Goal: Transaction & Acquisition: Purchase product/service

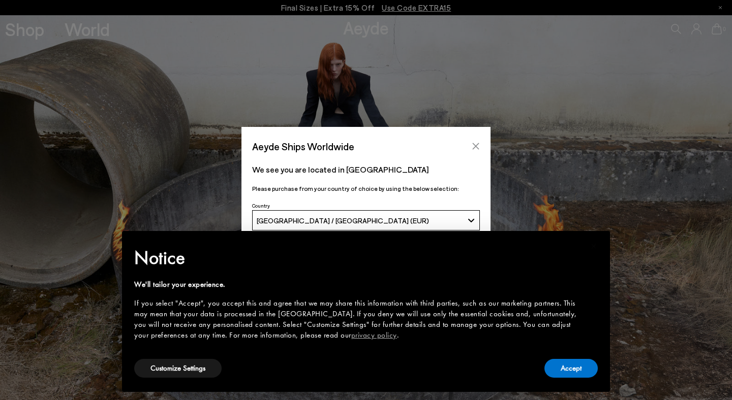
click at [477, 144] on icon "Close" at bounding box center [476, 146] width 8 height 8
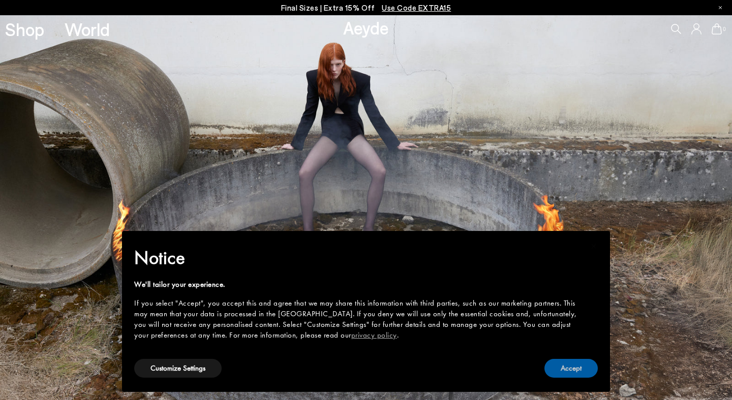
click at [567, 361] on button "Accept" at bounding box center [570, 368] width 53 height 19
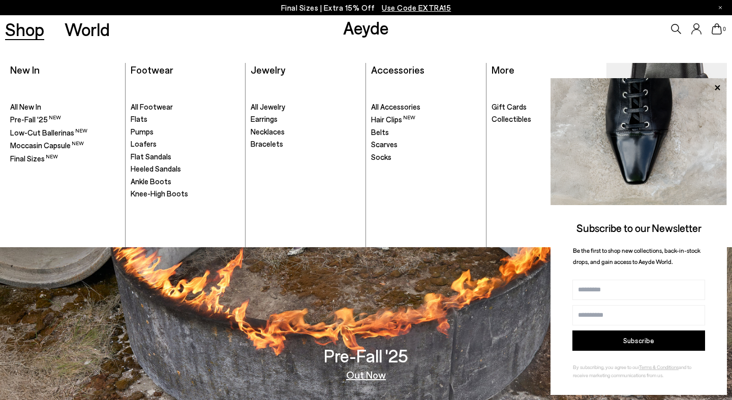
click at [21, 34] on link "Shop" at bounding box center [24, 29] width 39 height 18
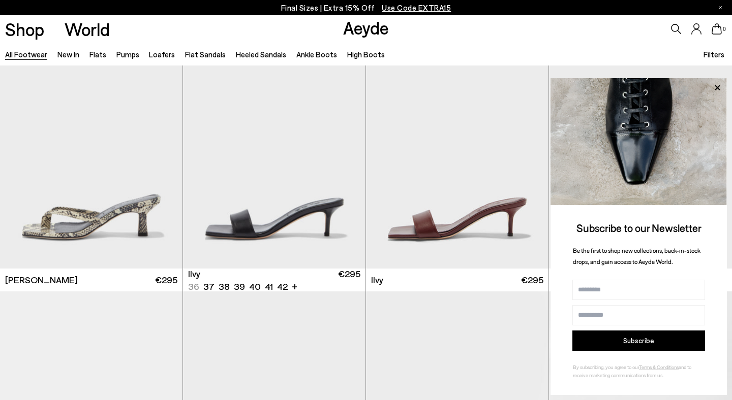
scroll to position [10926, 0]
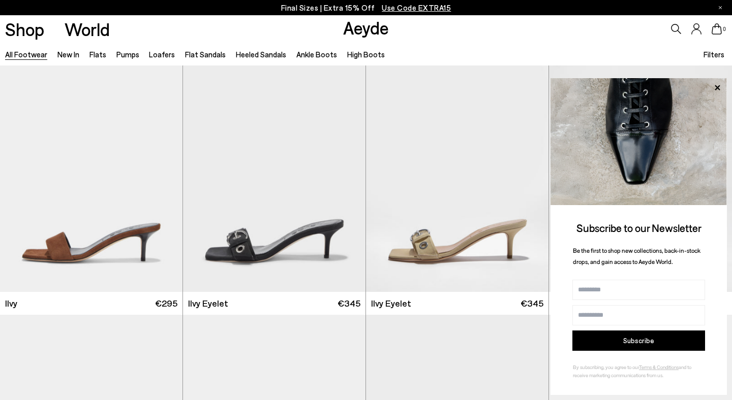
scroll to position [11093, 0]
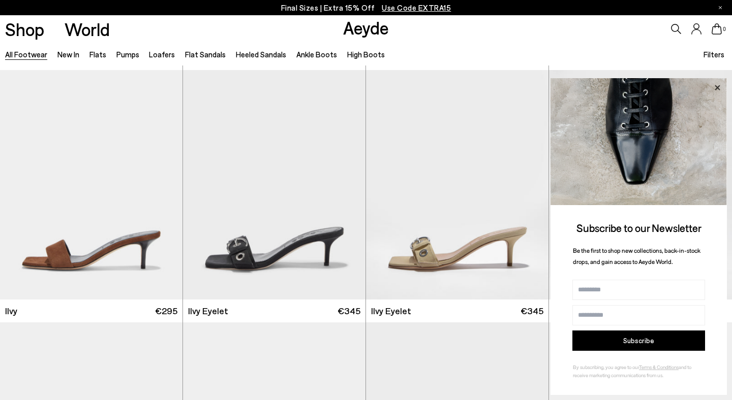
click at [715, 89] on icon at bounding box center [716, 87] width 5 height 5
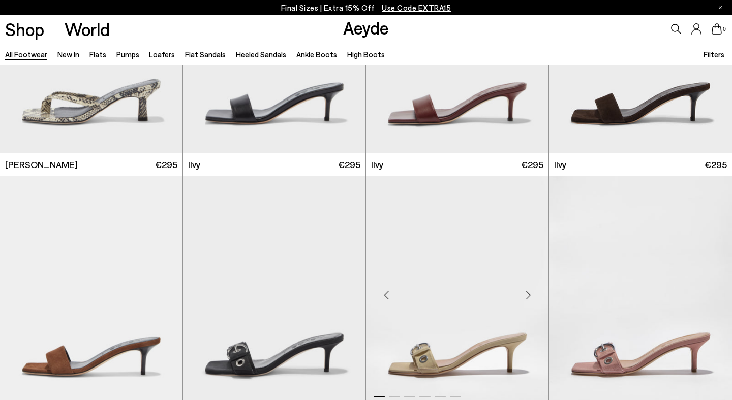
scroll to position [10836, 0]
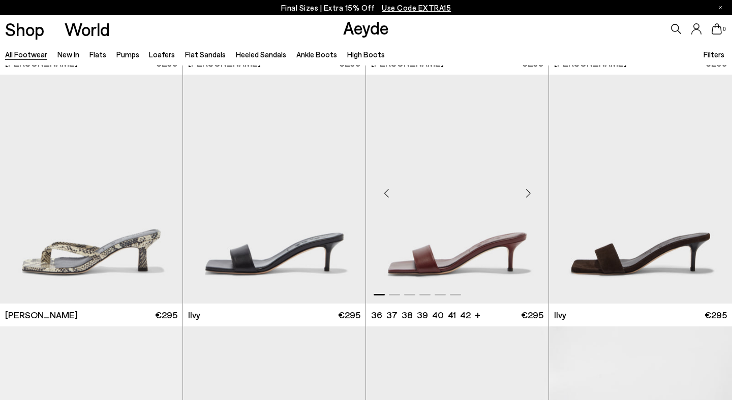
click at [450, 285] on img "1 / 6" at bounding box center [457, 189] width 182 height 229
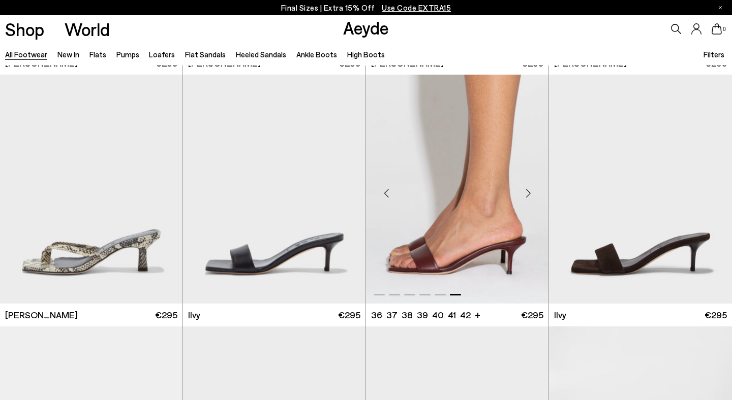
scroll to position [10831, 0]
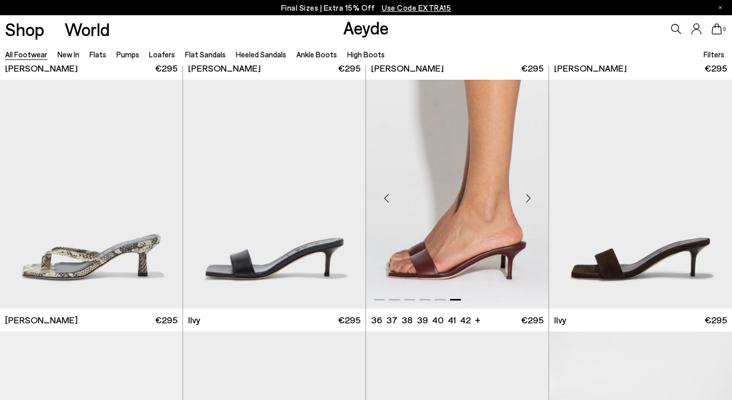
click at [453, 255] on img "6 / 6" at bounding box center [457, 194] width 182 height 229
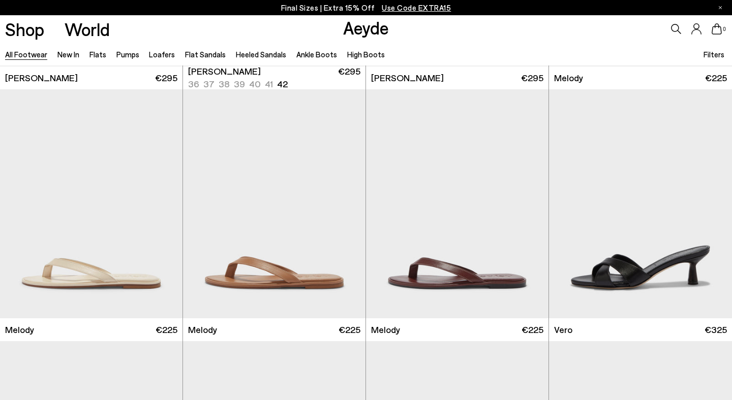
scroll to position [11847, 0]
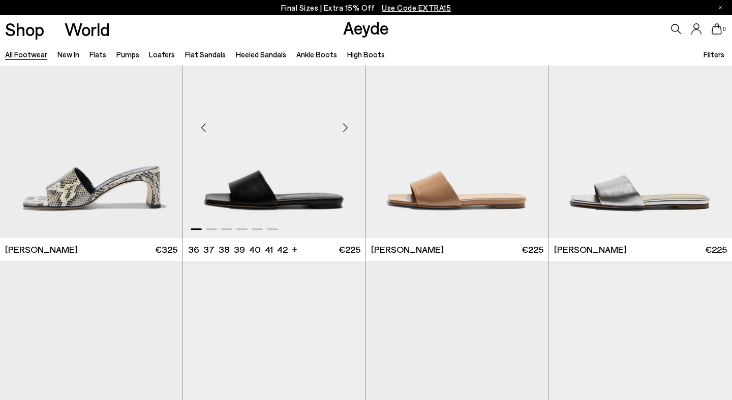
scroll to position [13424, 0]
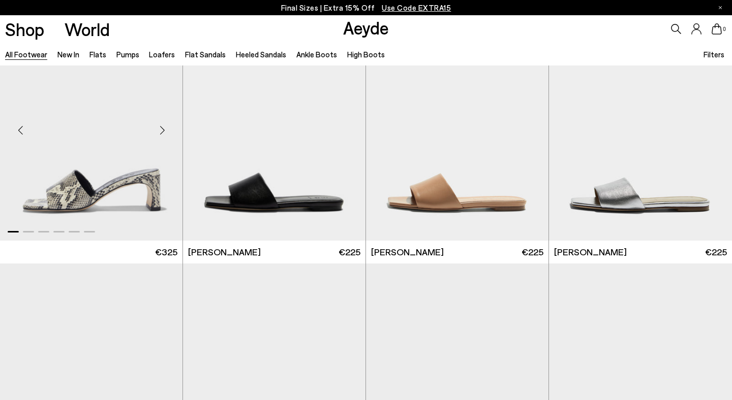
click at [82, 199] on img "1 / 6" at bounding box center [91, 126] width 182 height 229
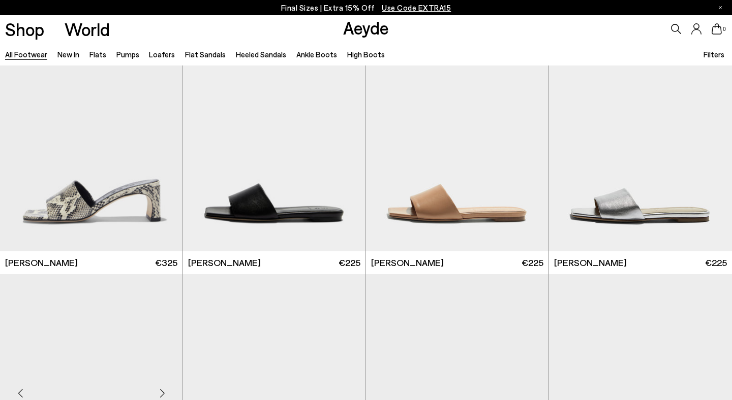
scroll to position [13499, 0]
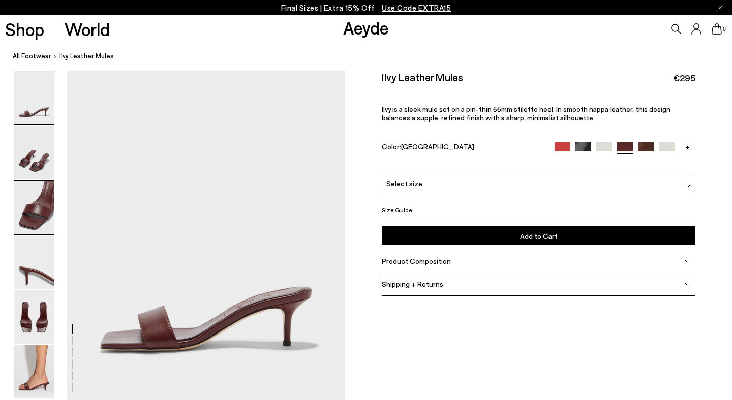
click at [20, 216] on img at bounding box center [34, 207] width 40 height 53
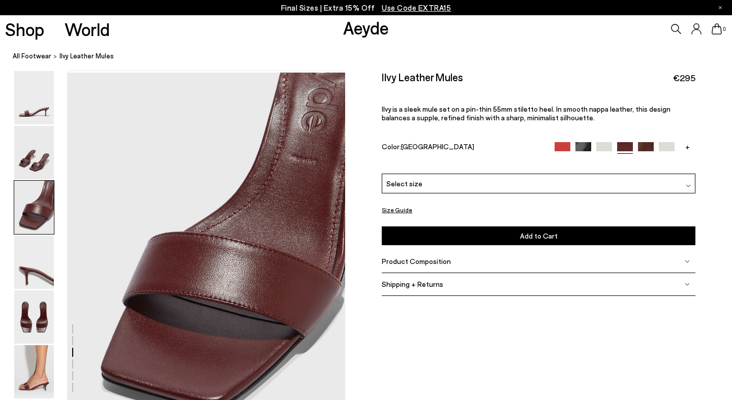
scroll to position [705, 0]
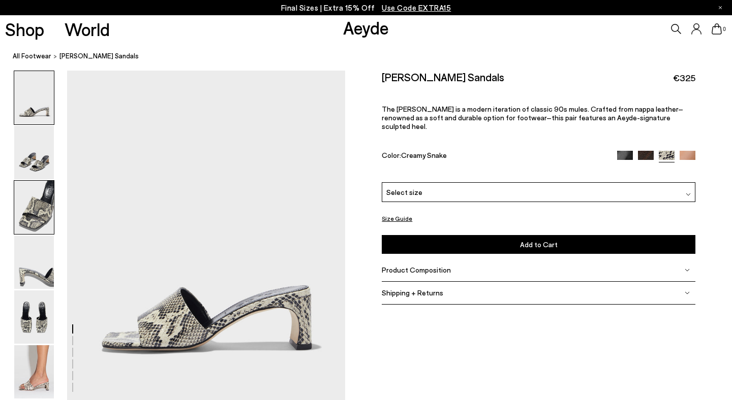
click at [19, 218] on img at bounding box center [34, 207] width 40 height 53
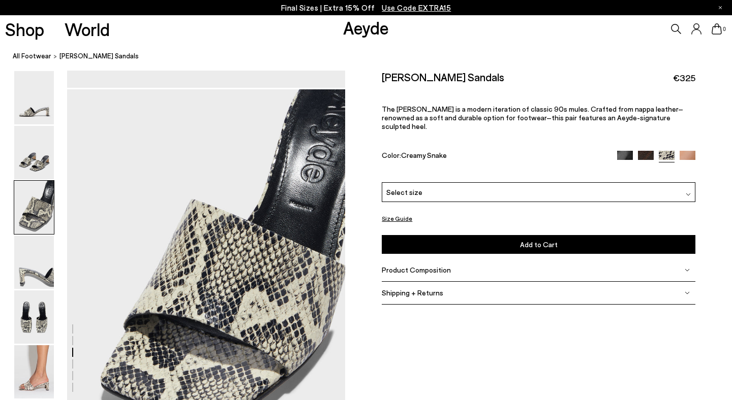
scroll to position [705, 0]
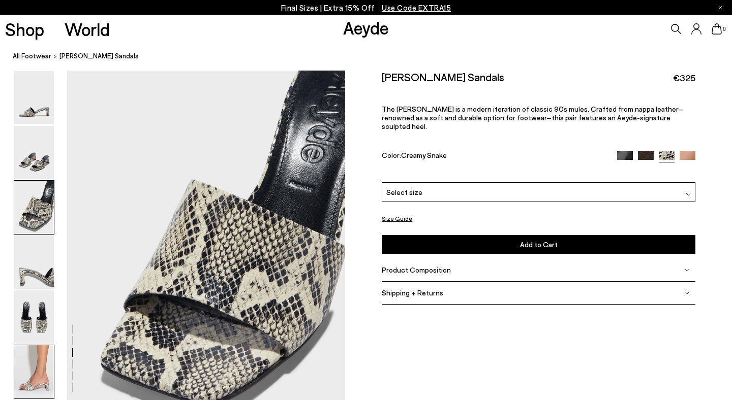
click at [45, 369] on img at bounding box center [34, 372] width 40 height 53
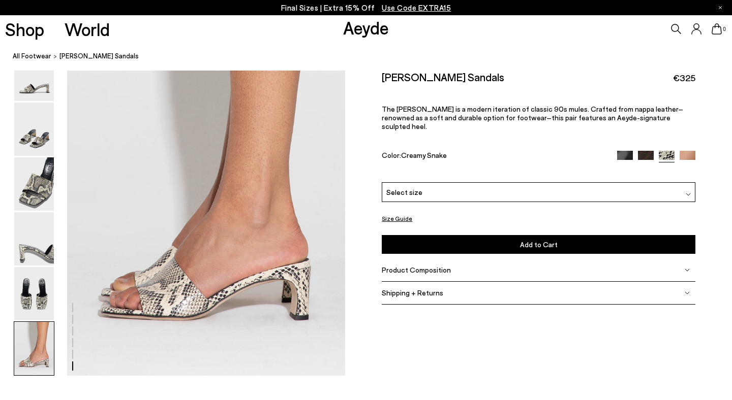
scroll to position [1891, 0]
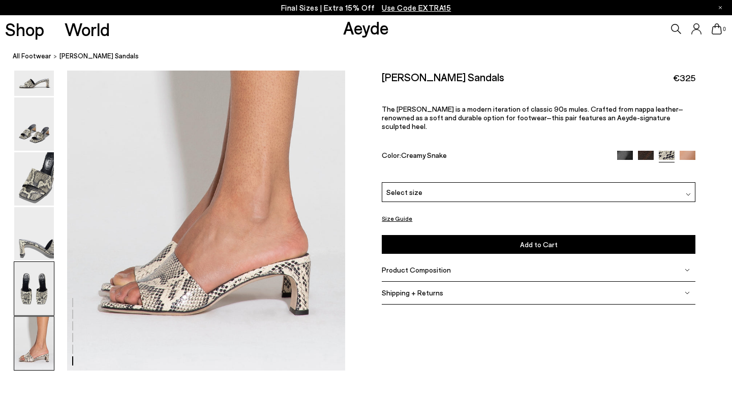
click at [42, 286] on img at bounding box center [34, 288] width 40 height 53
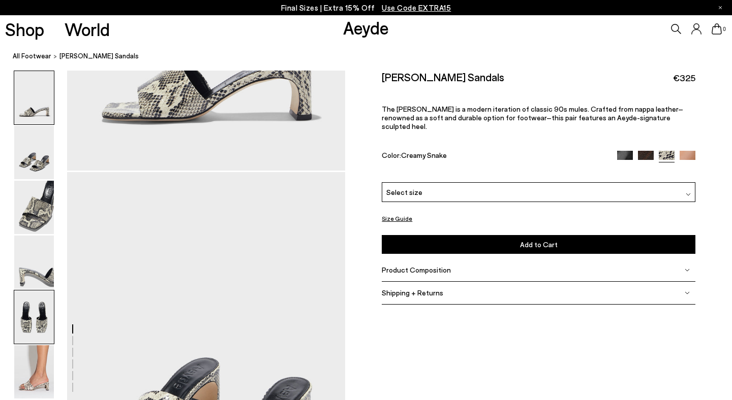
scroll to position [0, 0]
